Goal: Task Accomplishment & Management: Use online tool/utility

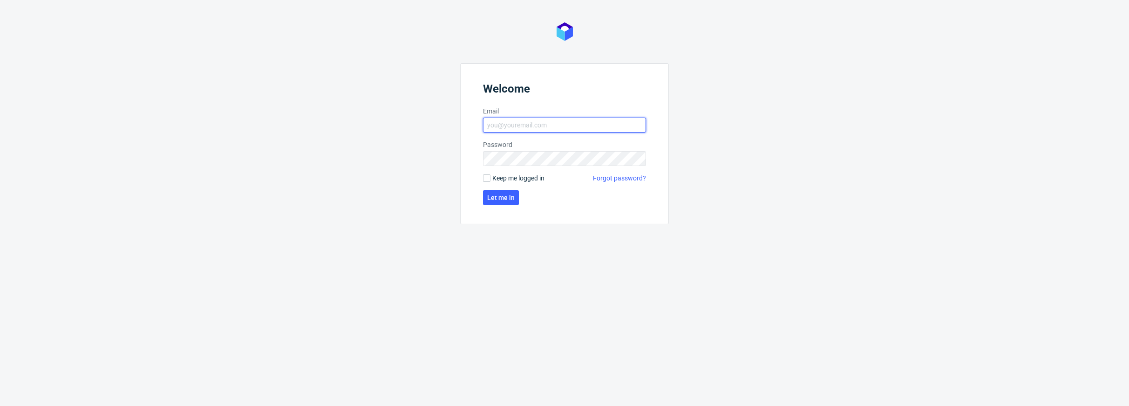
click at [538, 122] on input "Email" at bounding box center [564, 125] width 163 height 15
type input "[PERSON_NAME][EMAIL_ADDRESS][PERSON_NAME][DOMAIN_NAME]"
click at [508, 202] on button "Let me in" at bounding box center [501, 197] width 36 height 15
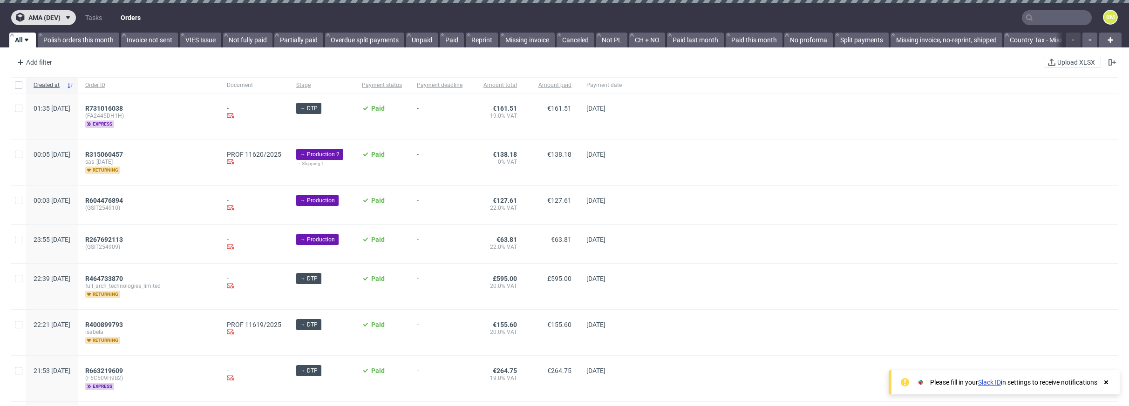
click at [63, 14] on span at bounding box center [66, 17] width 11 height 7
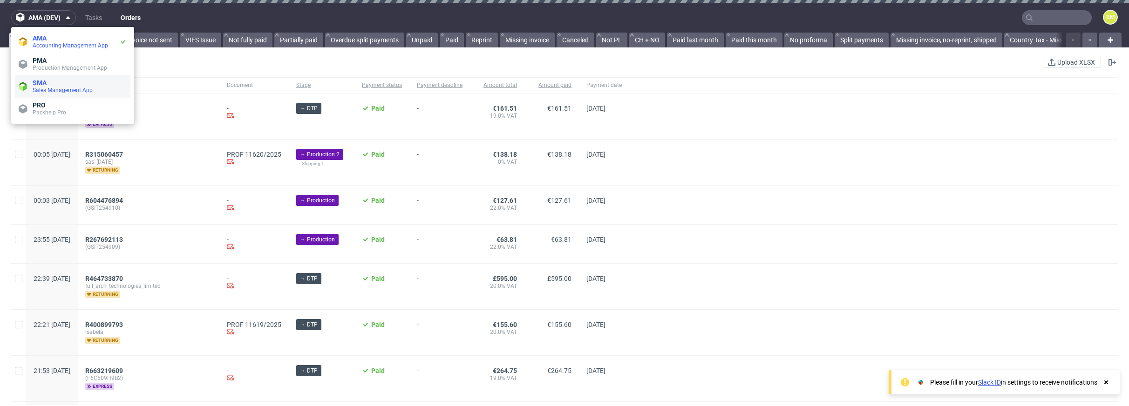
click at [73, 88] on span "Sales Management App" at bounding box center [63, 90] width 60 height 7
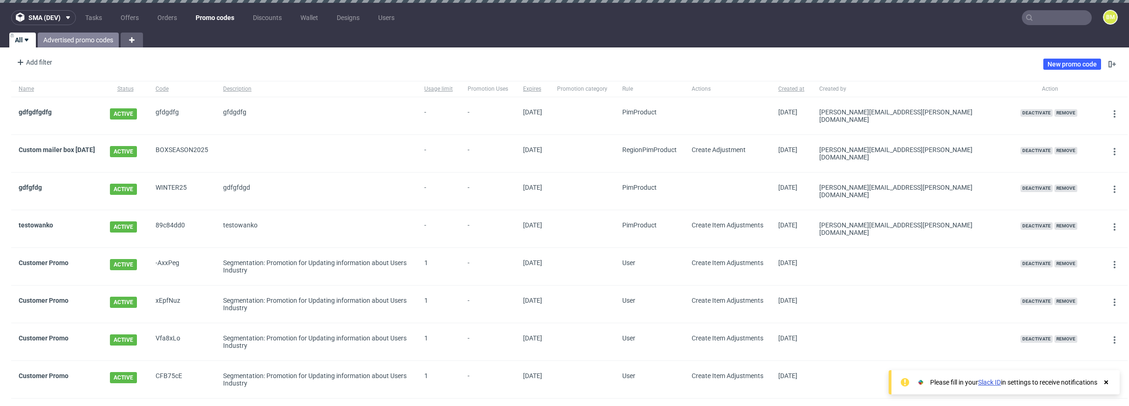
click at [78, 43] on link "Advertised promo codes" at bounding box center [78, 40] width 81 height 15
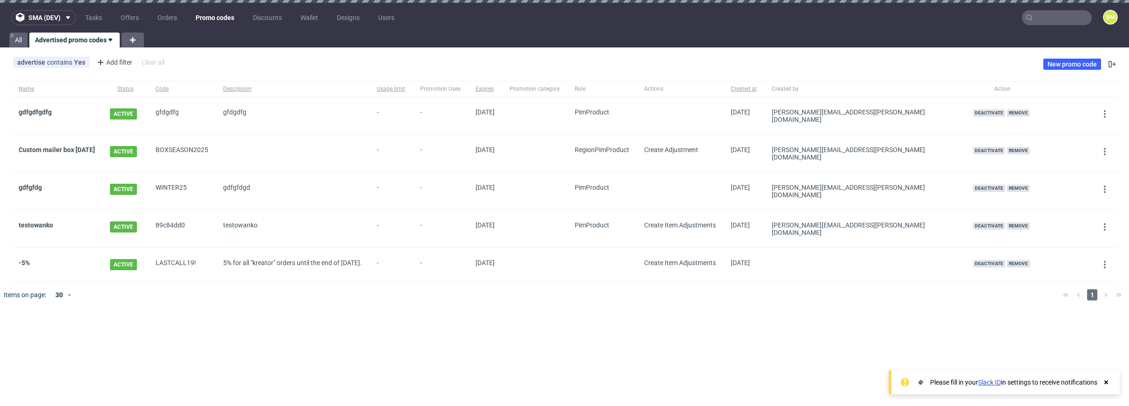
click at [1013, 54] on div "advertise contains Yes Add filter Hide filters Clear all New promo code" at bounding box center [564, 64] width 1129 height 26
click at [1062, 63] on link "New promo code" at bounding box center [1072, 64] width 58 height 11
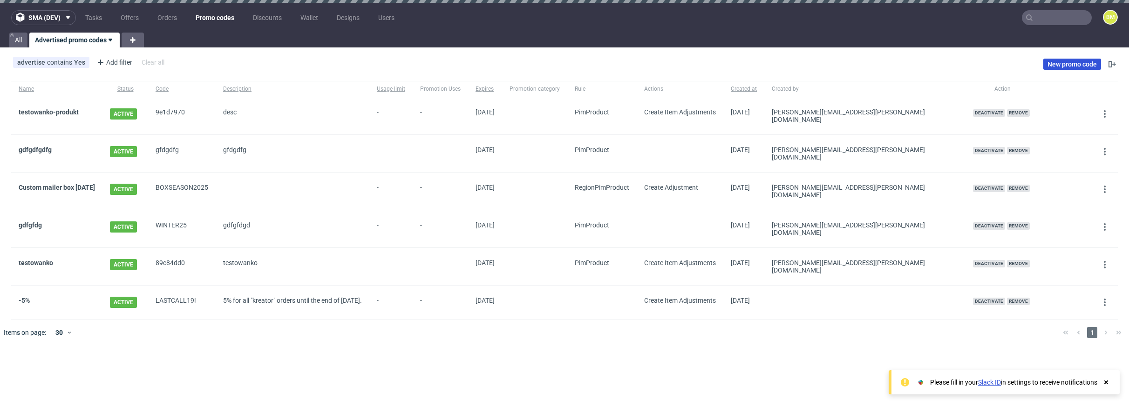
click at [1074, 62] on link "New promo code" at bounding box center [1072, 64] width 58 height 11
click at [1075, 65] on link "New promo code" at bounding box center [1072, 64] width 58 height 11
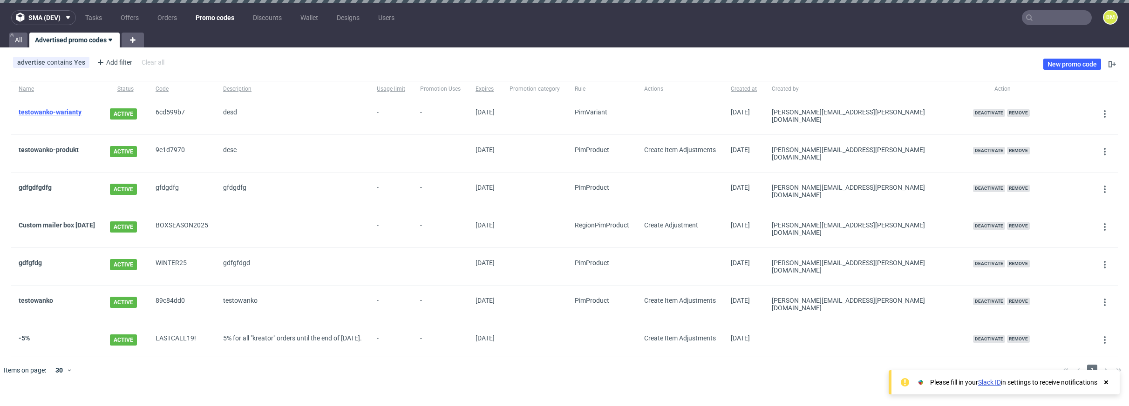
click at [65, 111] on link "testowanko-warianty" at bounding box center [50, 111] width 63 height 7
click at [68, 148] on link "testowanko-produkt" at bounding box center [49, 149] width 60 height 7
click at [71, 114] on link "testowanko-warianty" at bounding box center [50, 111] width 63 height 7
click at [67, 151] on span "testowanko-produkt" at bounding box center [57, 153] width 76 height 15
click at [69, 146] on link "testowanko-produkt" at bounding box center [49, 149] width 60 height 7
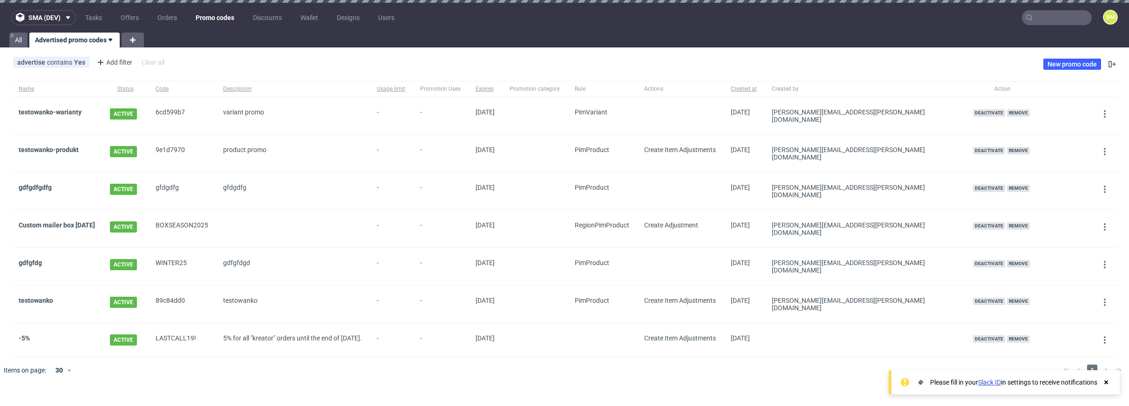
click at [70, 108] on div "testowanko-warianty" at bounding box center [56, 115] width 91 height 37
click at [68, 114] on link "testowanko-warianty" at bounding box center [50, 111] width 63 height 7
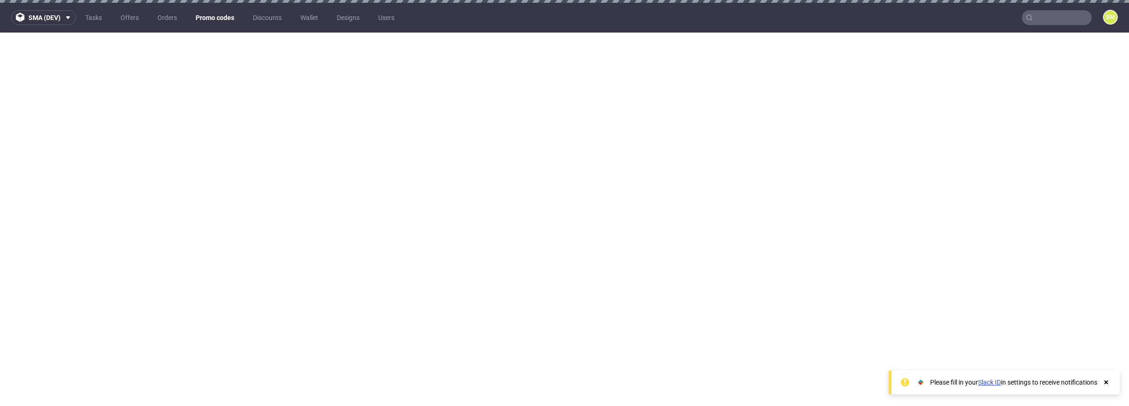
click at [221, 20] on link "Promo codes" at bounding box center [215, 17] width 50 height 15
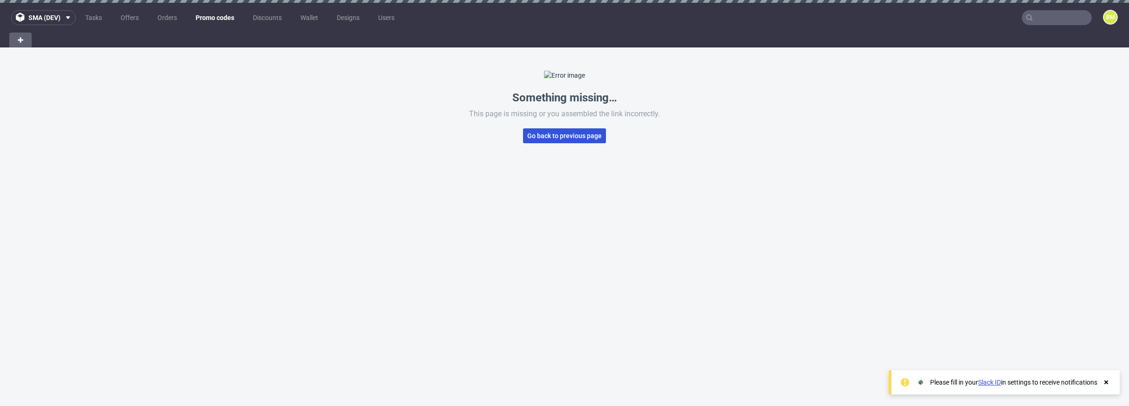
click at [563, 143] on button "Go back to previous page" at bounding box center [564, 136] width 83 height 15
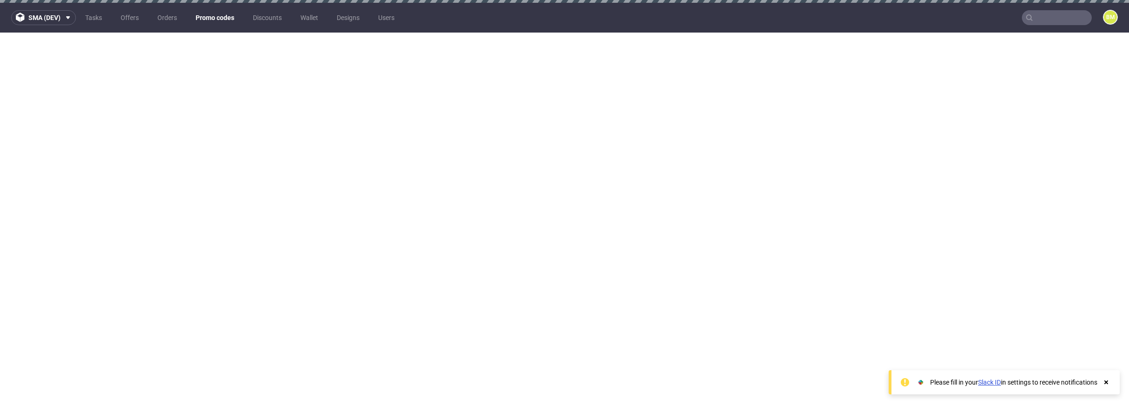
click at [220, 16] on link "Promo codes" at bounding box center [215, 17] width 50 height 15
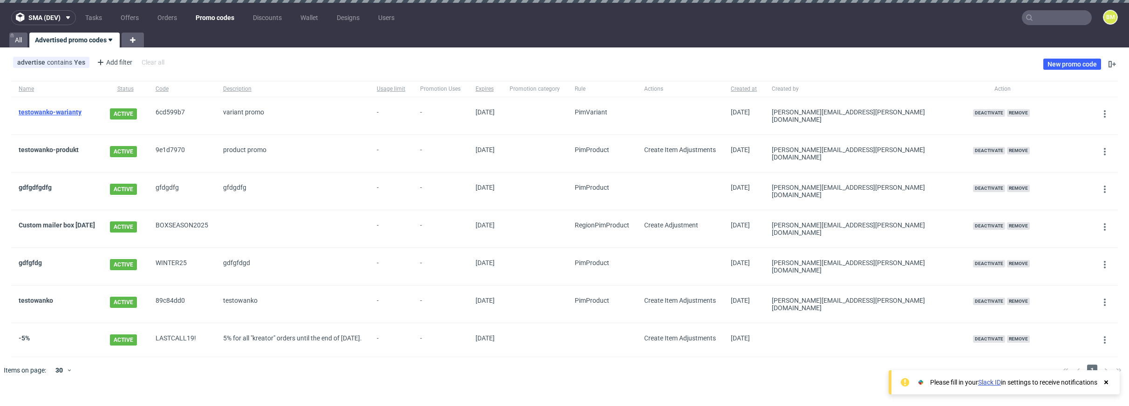
click at [66, 114] on link "testowanko-warianty" at bounding box center [50, 111] width 63 height 7
